Goal: Check status: Check status

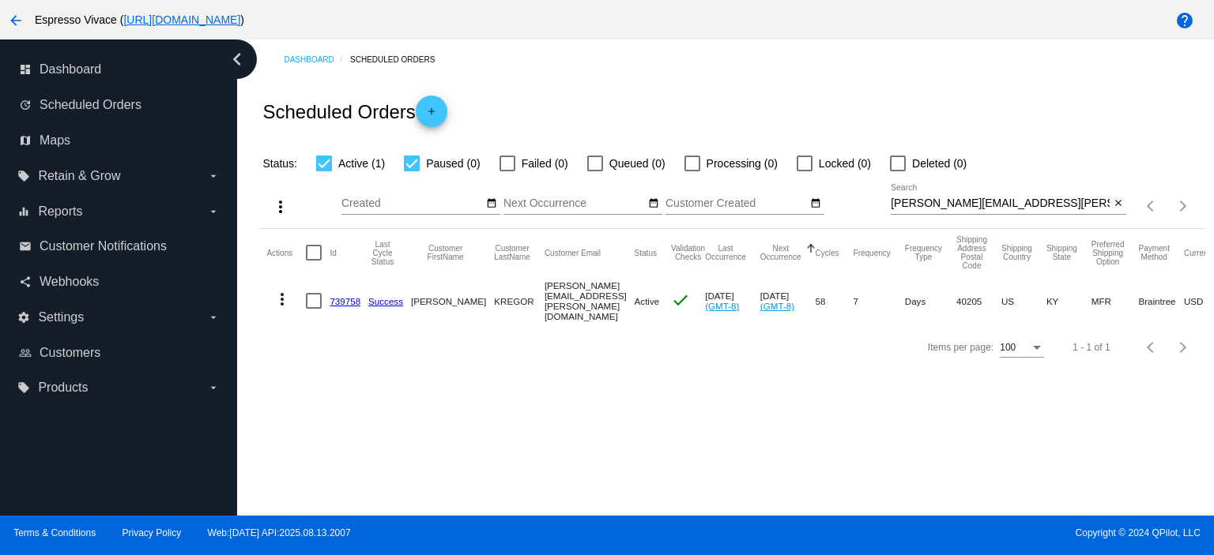
drag, startPoint x: 1048, startPoint y: 197, endPoint x: 965, endPoint y: 197, distance: 83.0
click at [965, 197] on div "[PERSON_NAME][EMAIL_ADDRESS][PERSON_NAME][DOMAIN_NAME] Search" at bounding box center [999, 199] width 219 height 31
drag, startPoint x: 1065, startPoint y: 201, endPoint x: 808, endPoint y: 201, distance: 256.8
click at [808, 201] on div "more_vert Aug Jan Feb Mar [DATE]" at bounding box center [731, 201] width 946 height 56
paste input "[PERSON_NAME].[PERSON_NAME]@g"
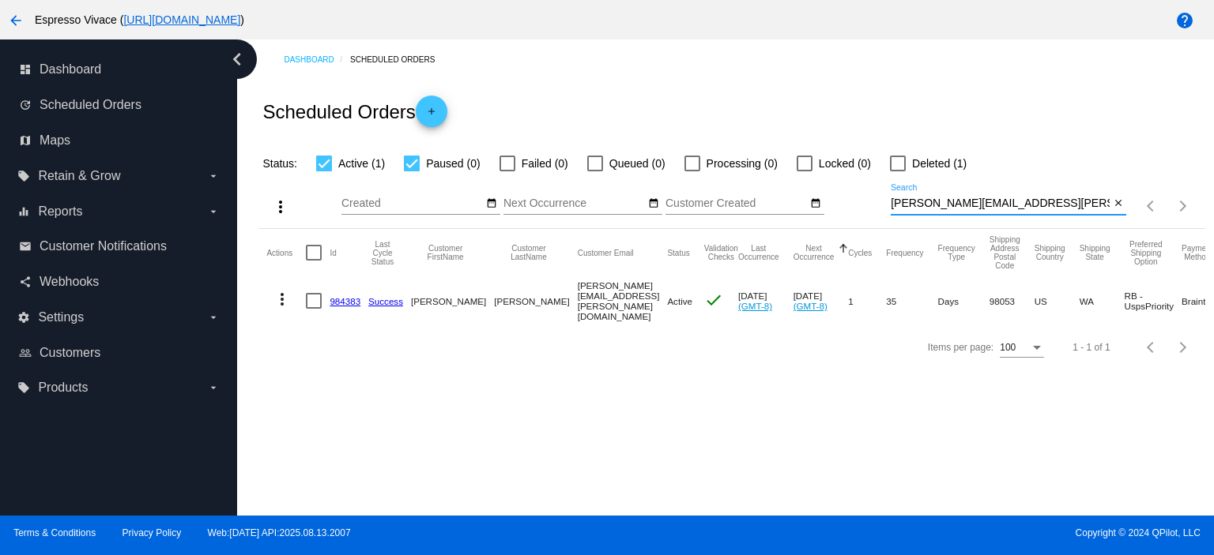
type input "[PERSON_NAME][EMAIL_ADDRESS][PERSON_NAME][DOMAIN_NAME]"
click at [345, 298] on link "984383" at bounding box center [344, 301] width 31 height 10
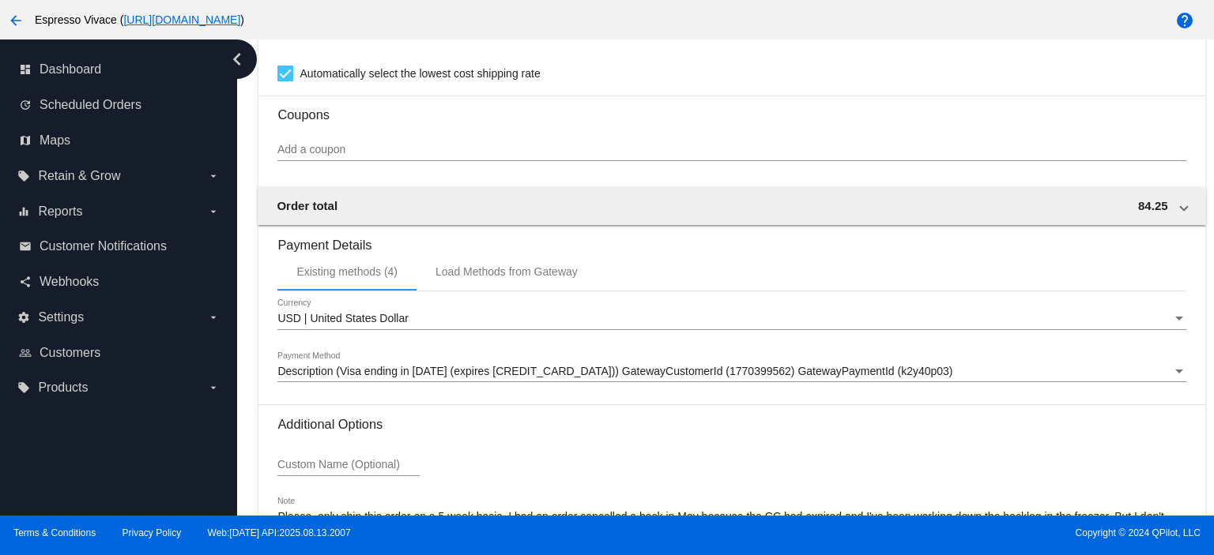
scroll to position [1618, 0]
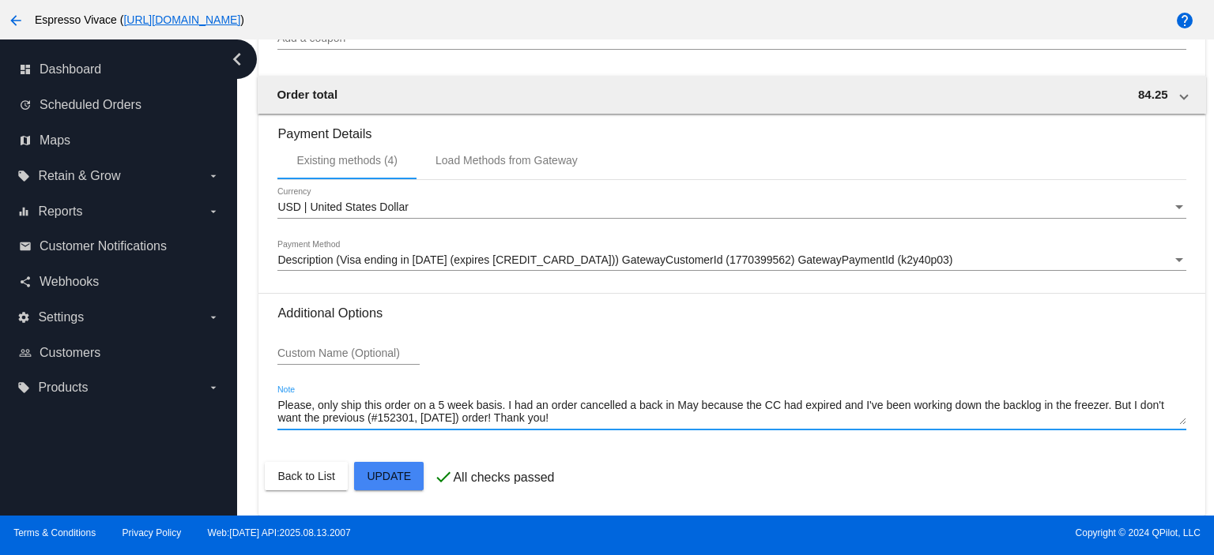
drag, startPoint x: 588, startPoint y: 417, endPoint x: 272, endPoint y: 396, distance: 316.7
